Goal: Task Accomplishment & Management: Manage account settings

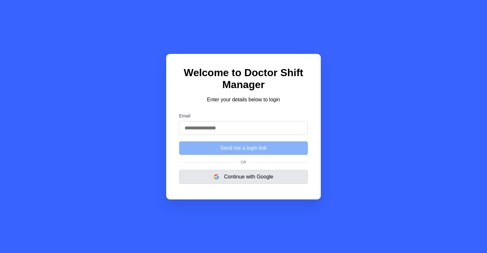
click at [229, 174] on button "Continue with Google" at bounding box center [243, 177] width 129 height 14
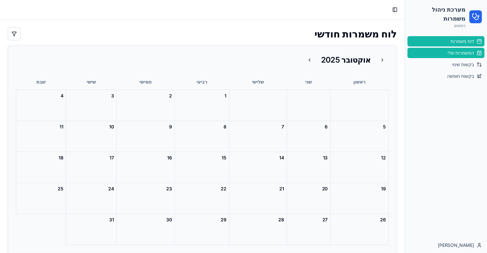
click at [457, 54] on span "המשמרות שלי" at bounding box center [461, 53] width 26 height 6
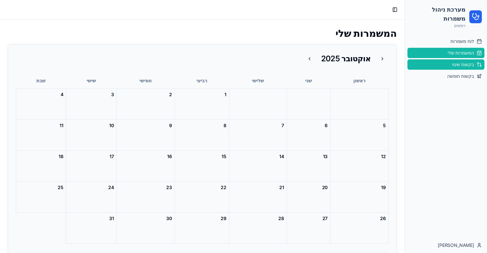
click at [461, 63] on span "בקשות שינוי" at bounding box center [463, 64] width 22 height 6
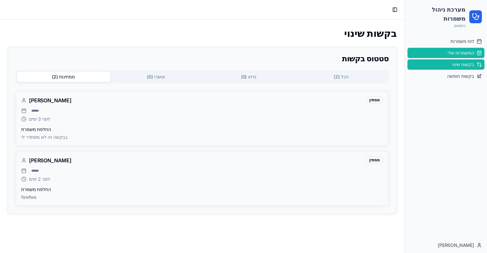
click at [462, 55] on span "המשמרות שלי" at bounding box center [461, 53] width 26 height 6
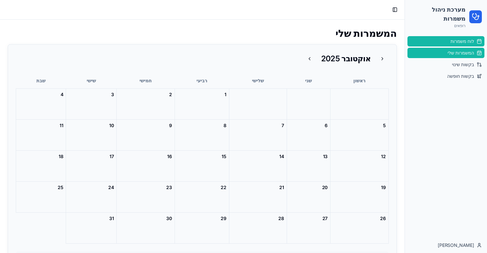
click at [462, 40] on span "לוח משמרות" at bounding box center [463, 41] width 24 height 6
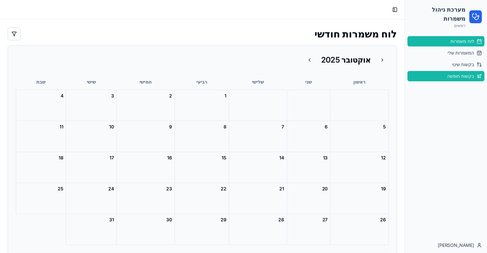
click at [464, 81] on link "בקשות חופשה" at bounding box center [446, 76] width 77 height 10
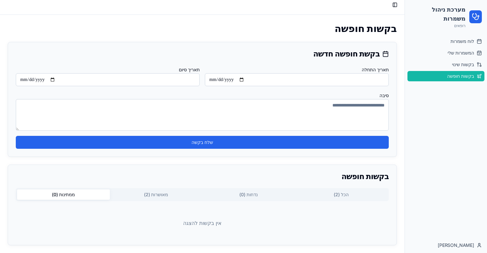
scroll to position [5, 0]
click at [457, 65] on span "בקשות שינוי" at bounding box center [463, 64] width 22 height 6
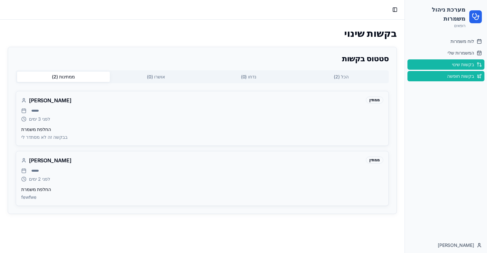
click at [457, 74] on span "בקשות חופשה" at bounding box center [460, 76] width 27 height 6
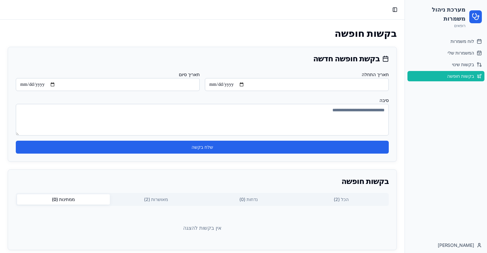
click at [164, 200] on button "מאושרות ( 2 )" at bounding box center [156, 199] width 93 height 10
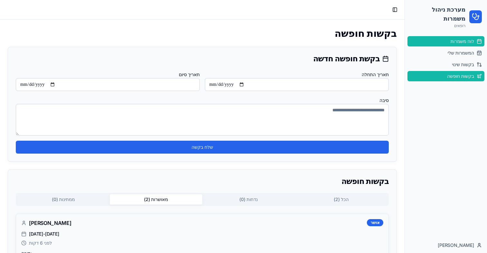
click at [445, 42] on link "לוח משמרות" at bounding box center [446, 41] width 77 height 10
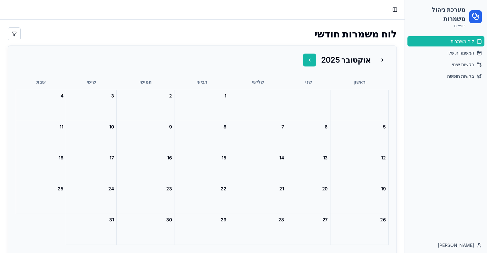
click at [311, 61] on button at bounding box center [309, 60] width 13 height 13
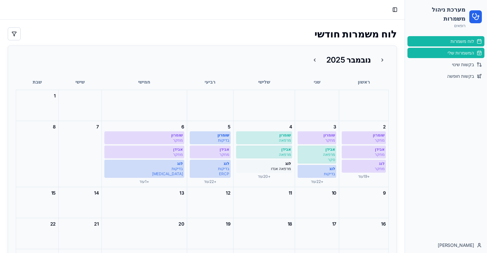
click at [462, 51] on span "המשמרות שלי" at bounding box center [461, 53] width 26 height 6
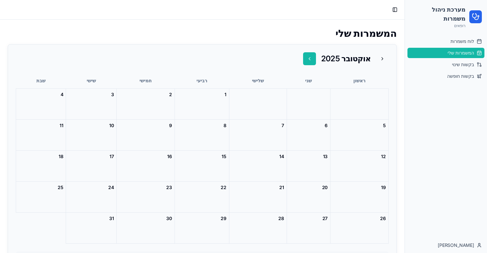
click at [313, 57] on button at bounding box center [309, 58] width 13 height 13
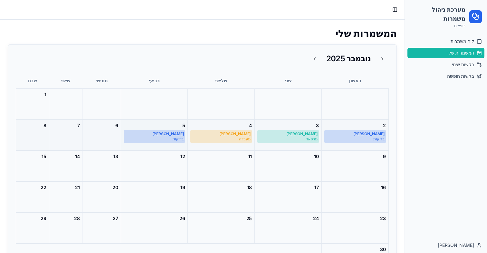
click at [184, 136] on div "[PERSON_NAME]" at bounding box center [154, 133] width 59 height 5
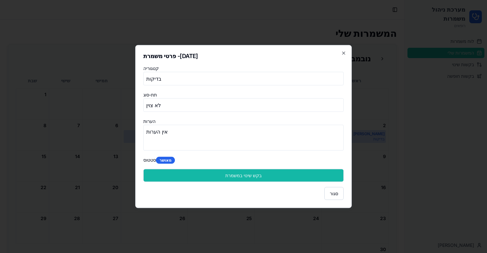
click at [224, 179] on button "בקש שינוי במשמרת" at bounding box center [243, 175] width 200 height 13
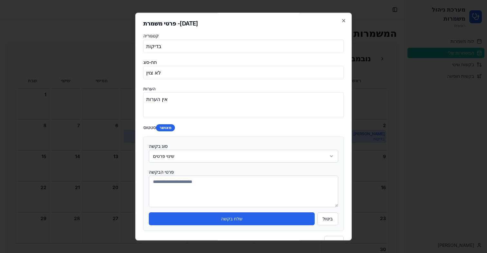
click at [204, 157] on body "מערכת ניהול משמרות רופאים לוח משמרות המשמרות שלי בקשות שינוי בקשות חופשה [PERSO…" at bounding box center [243, 126] width 487 height 253
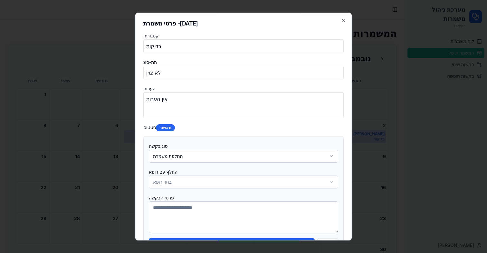
click at [177, 180] on body "מערכת ניהול משמרות רופאים לוח משמרות המשמרות שלי בקשות שינוי בקשות חופשה [PERSO…" at bounding box center [243, 126] width 487 height 253
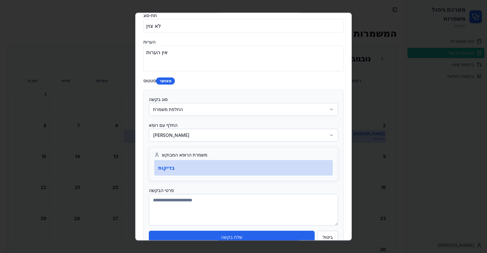
scroll to position [82, 0]
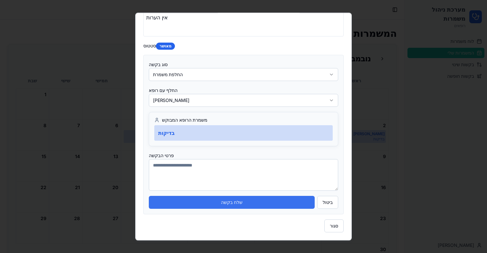
click at [233, 203] on button "שלח בקשה" at bounding box center [232, 202] width 166 height 13
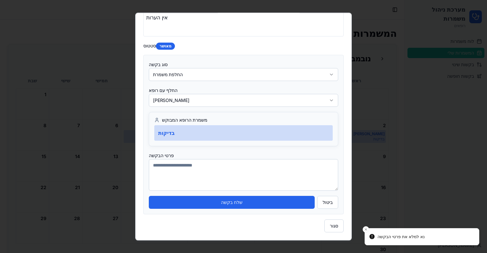
click at [240, 171] on textarea at bounding box center [244, 175] width 190 height 32
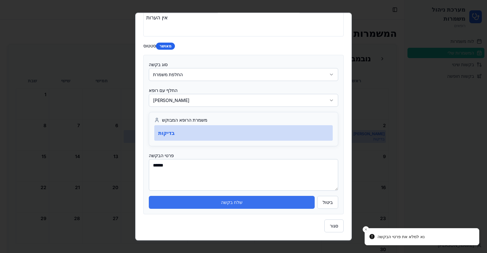
type textarea "******"
click at [229, 202] on button "שלח בקשה" at bounding box center [232, 202] width 166 height 13
